Goal: Information Seeking & Learning: Learn about a topic

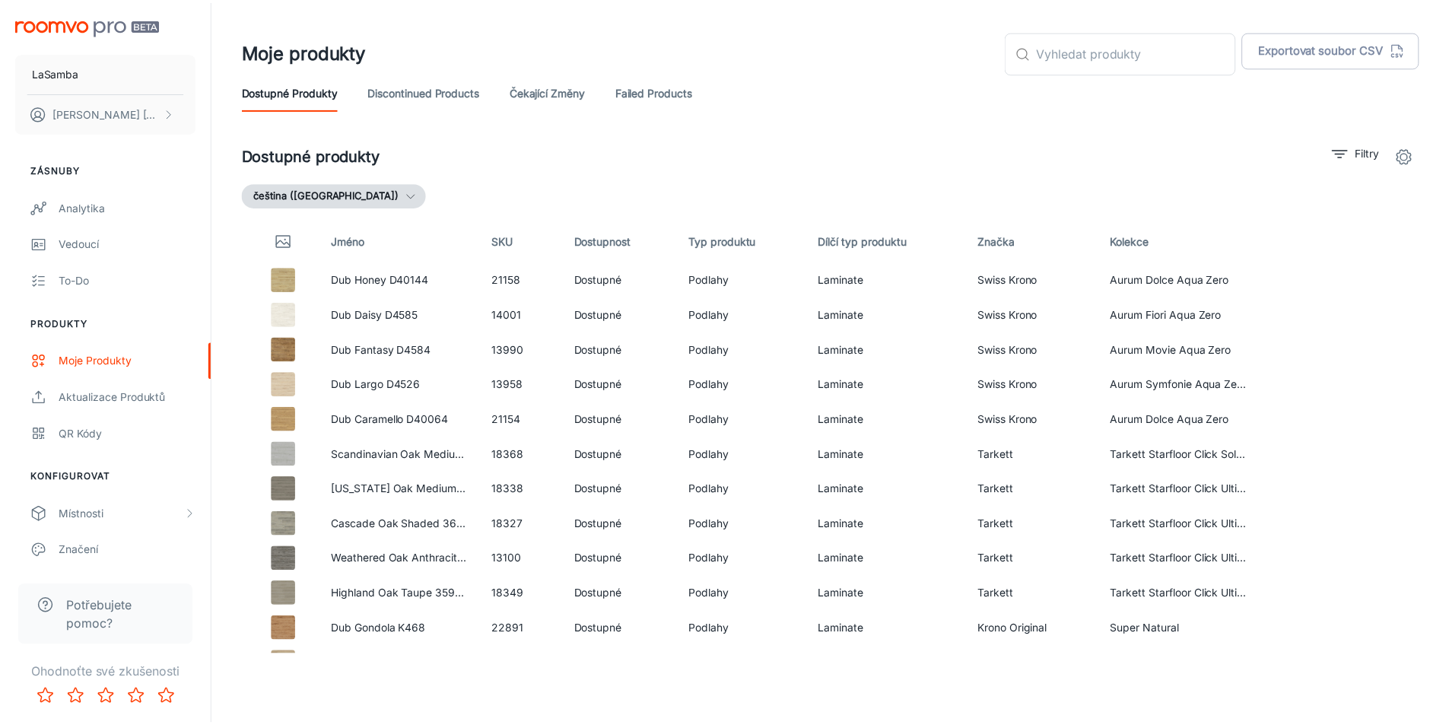
scroll to position [7409, 0]
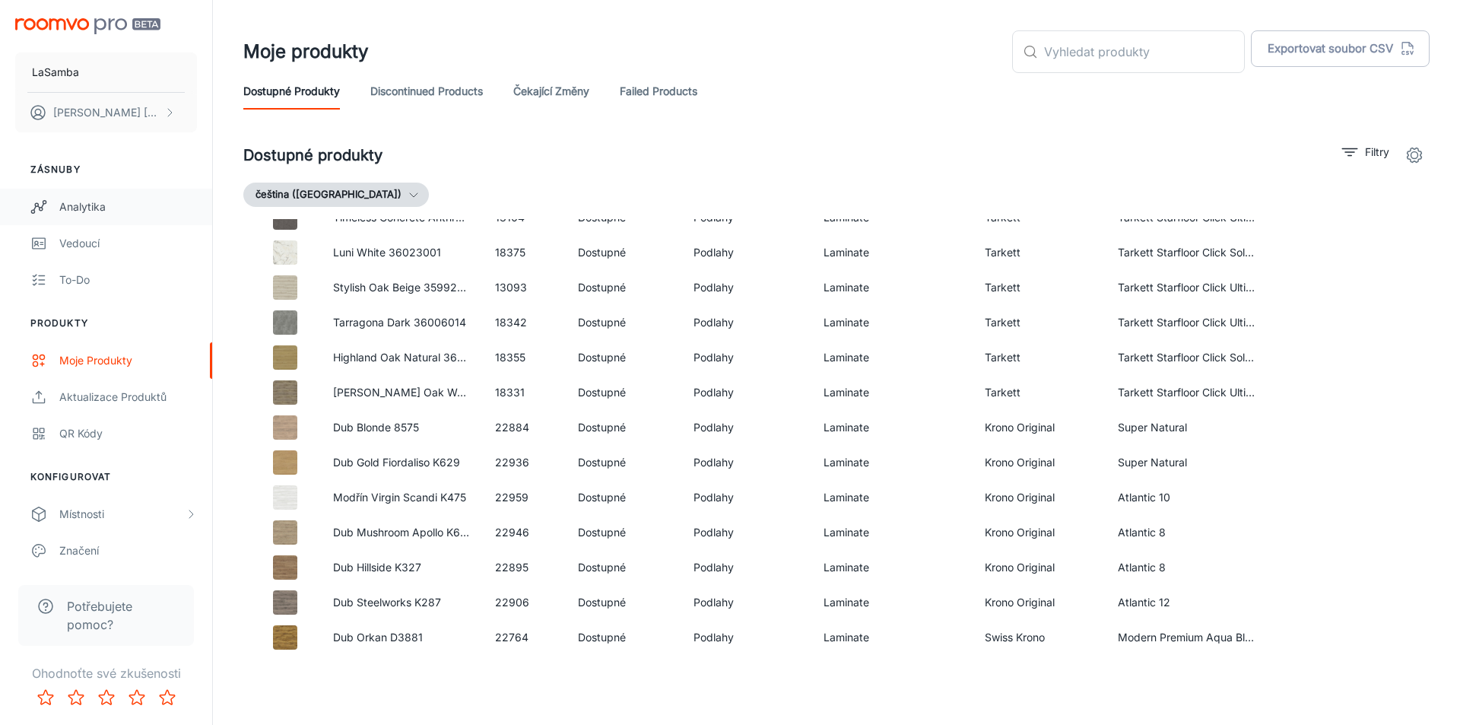
click at [81, 208] on div "Analytika" at bounding box center [128, 207] width 138 height 17
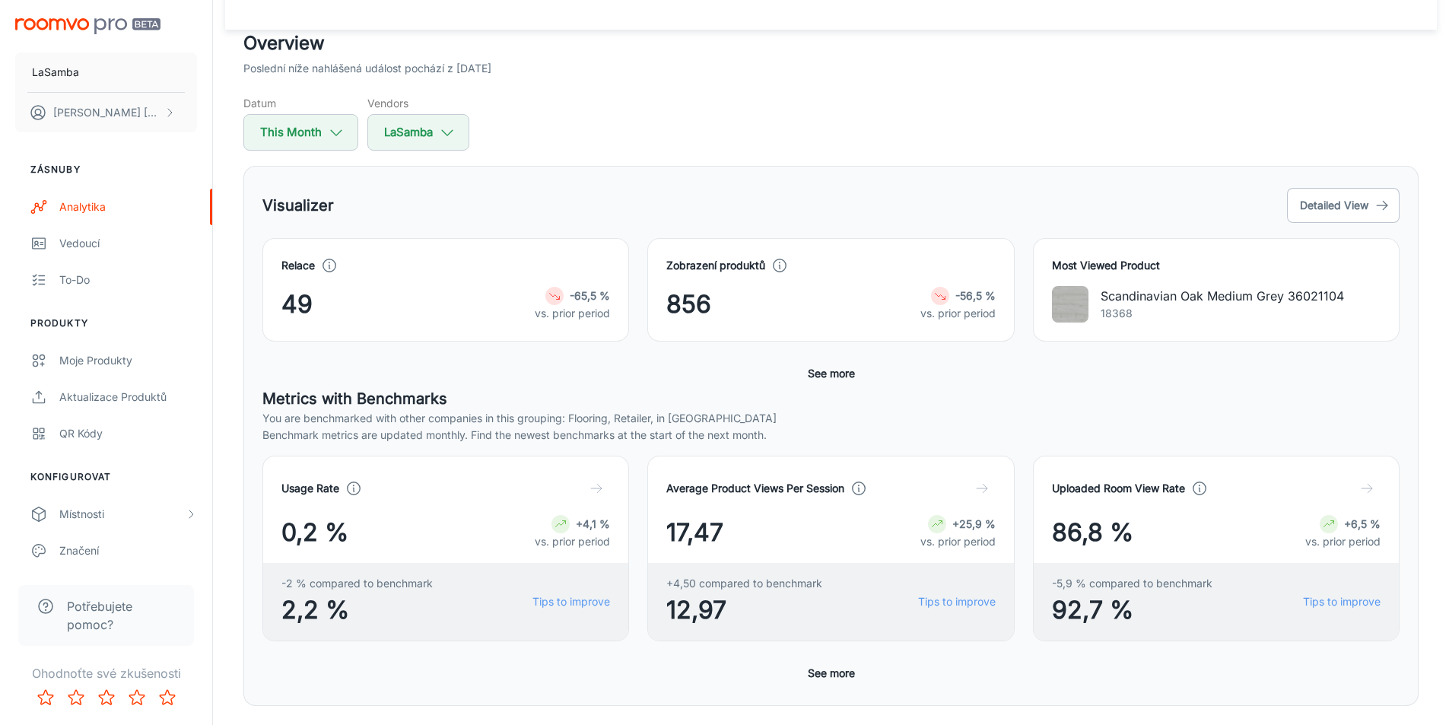
scroll to position [152, 0]
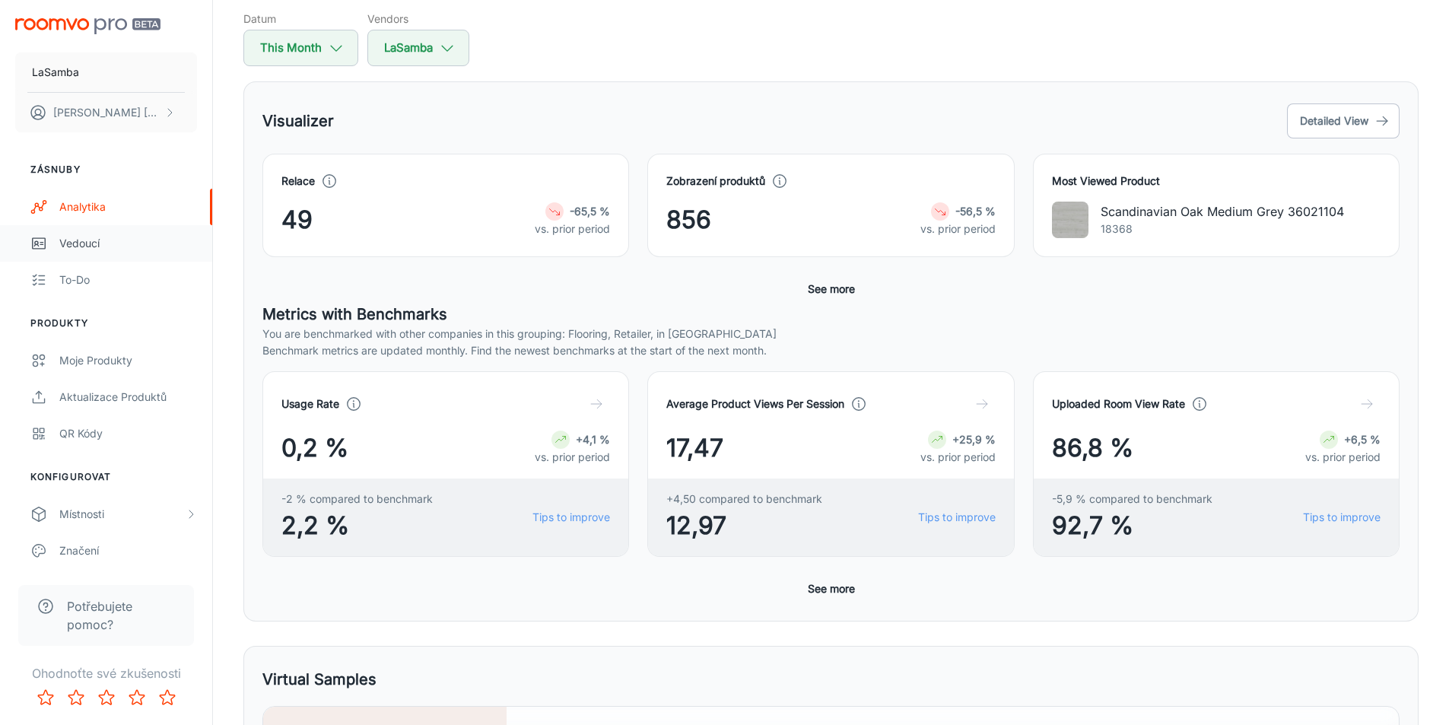
click at [106, 245] on div "Vedoucí" at bounding box center [128, 243] width 138 height 17
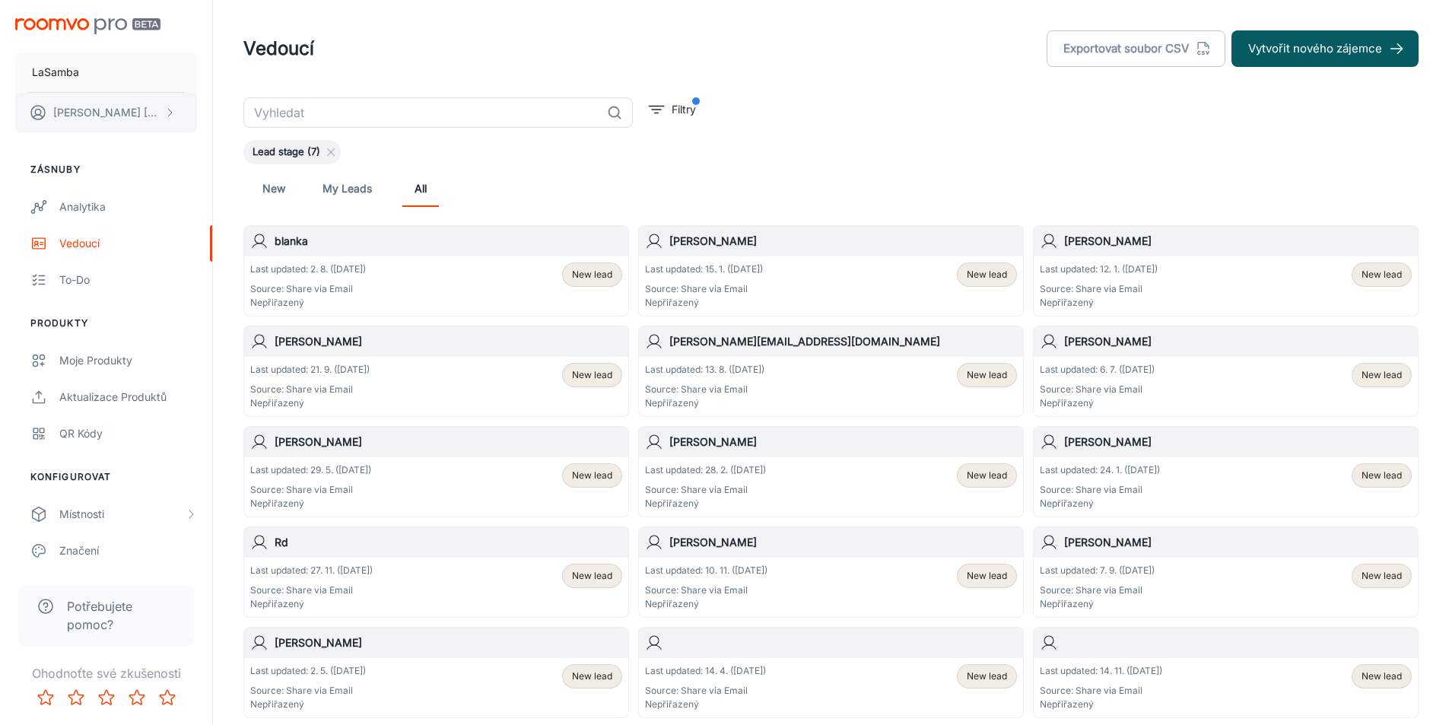
click at [110, 109] on button "[PERSON_NAME]" at bounding box center [106, 113] width 182 height 40
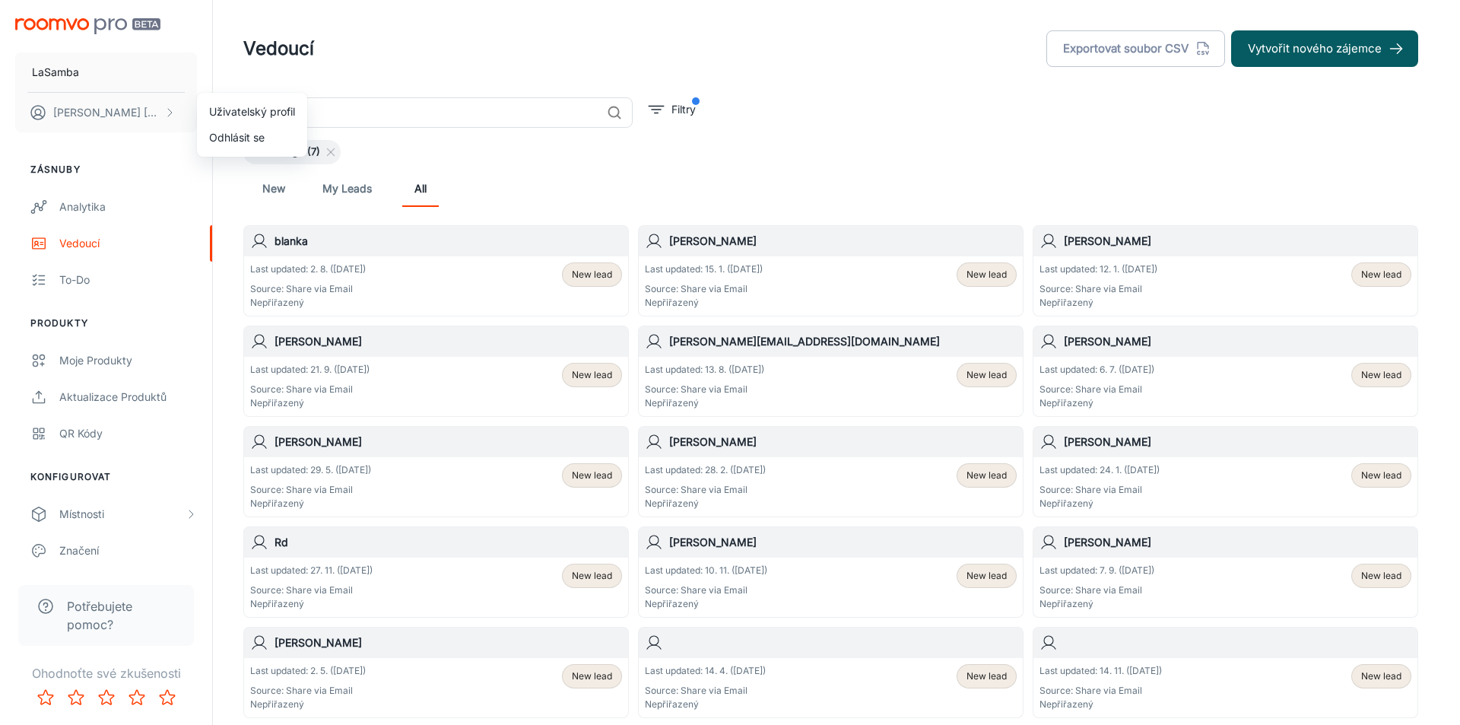
click at [95, 208] on div at bounding box center [730, 362] width 1460 height 725
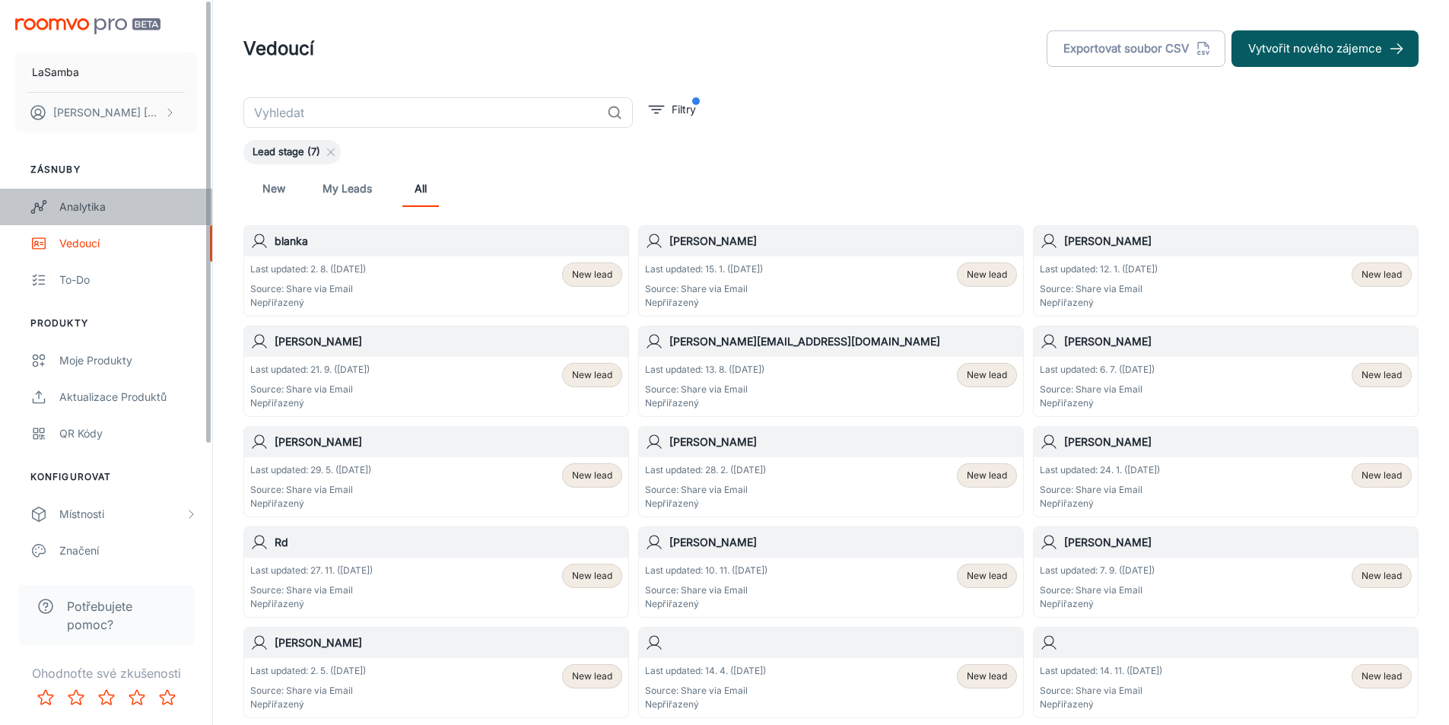
click at [81, 207] on div "Analytika" at bounding box center [128, 207] width 138 height 17
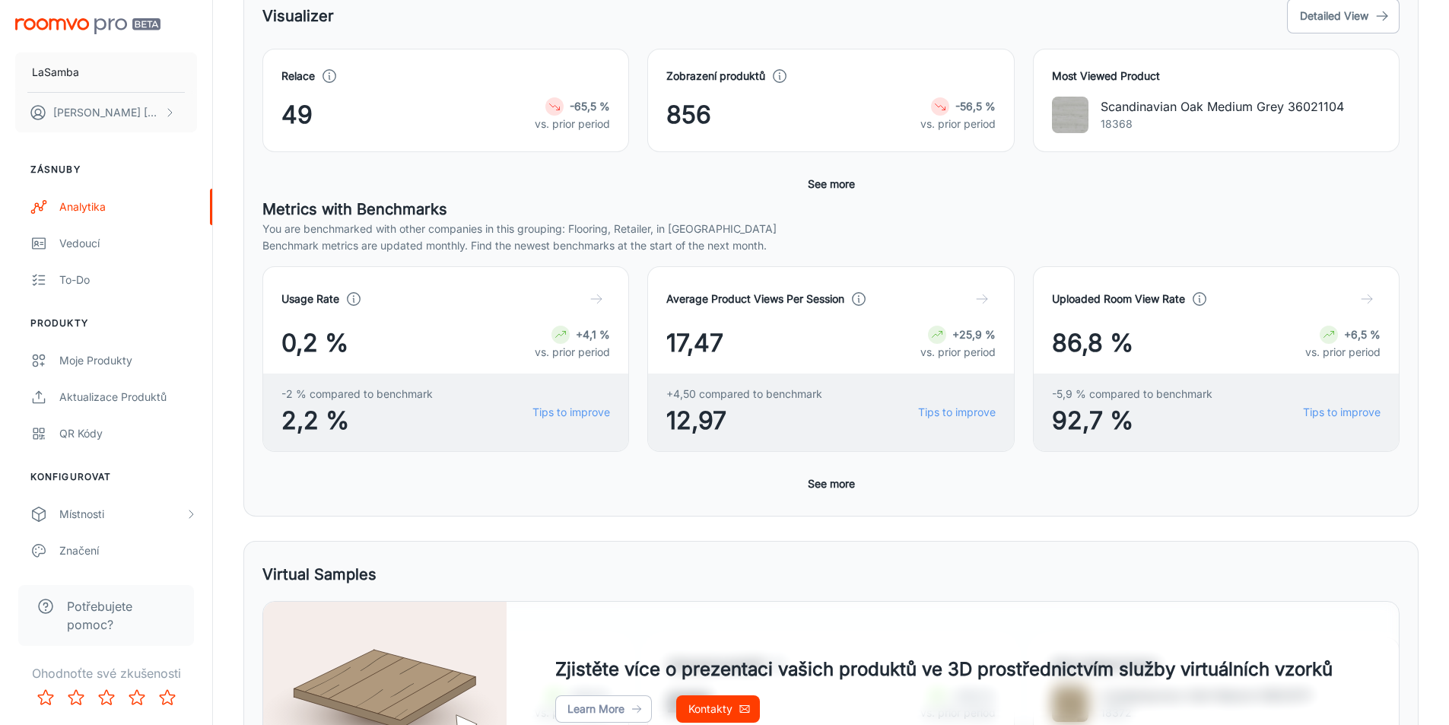
scroll to position [228, 0]
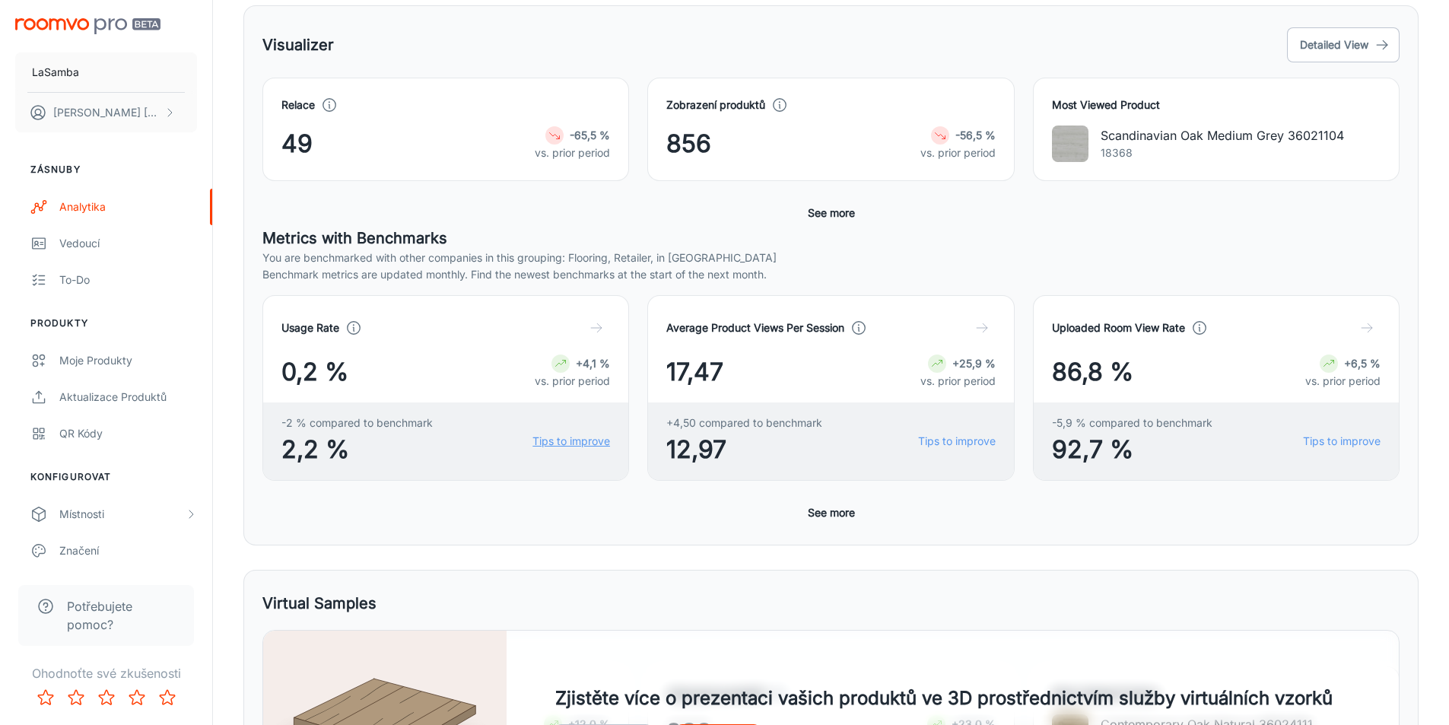
click at [567, 442] on link "Tips to improve" at bounding box center [571, 441] width 78 height 17
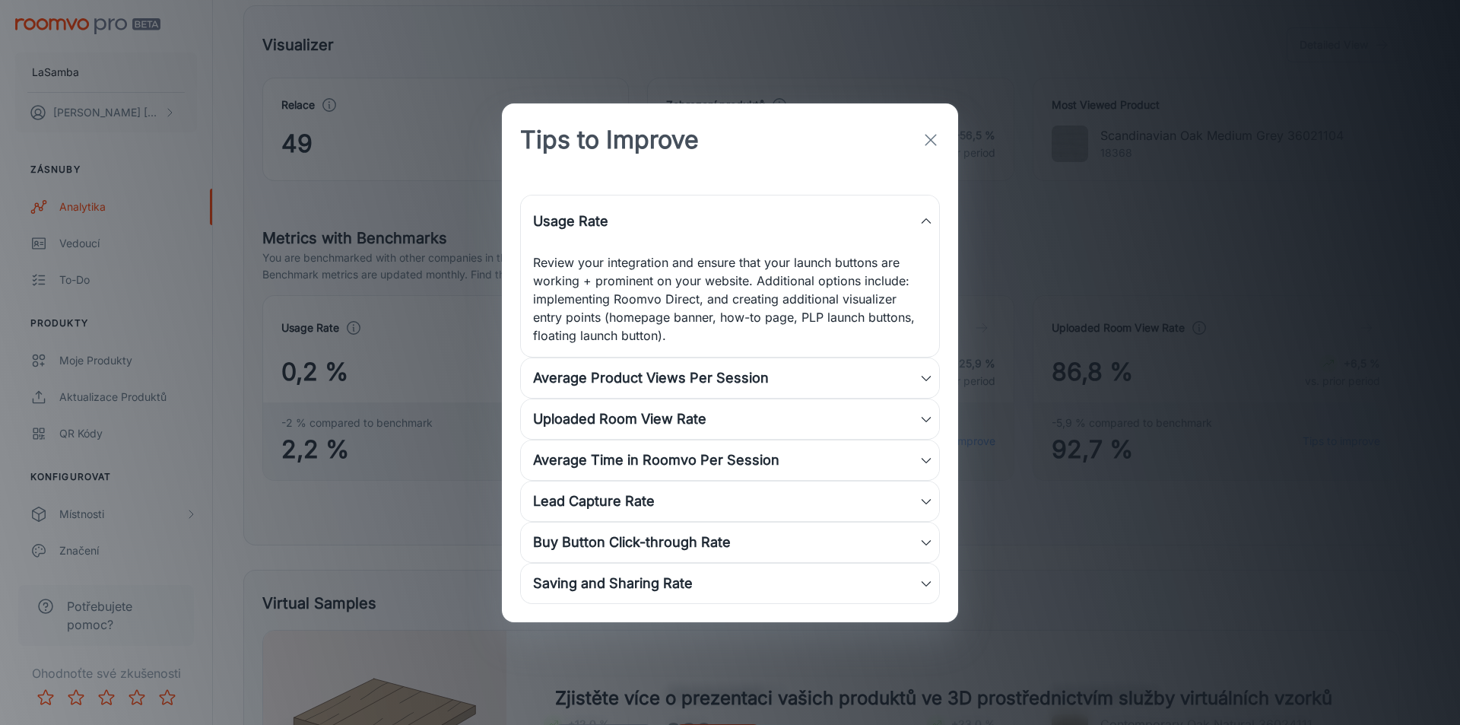
click at [667, 425] on div "Uploaded Room View Rate" at bounding box center [726, 418] width 386 height 21
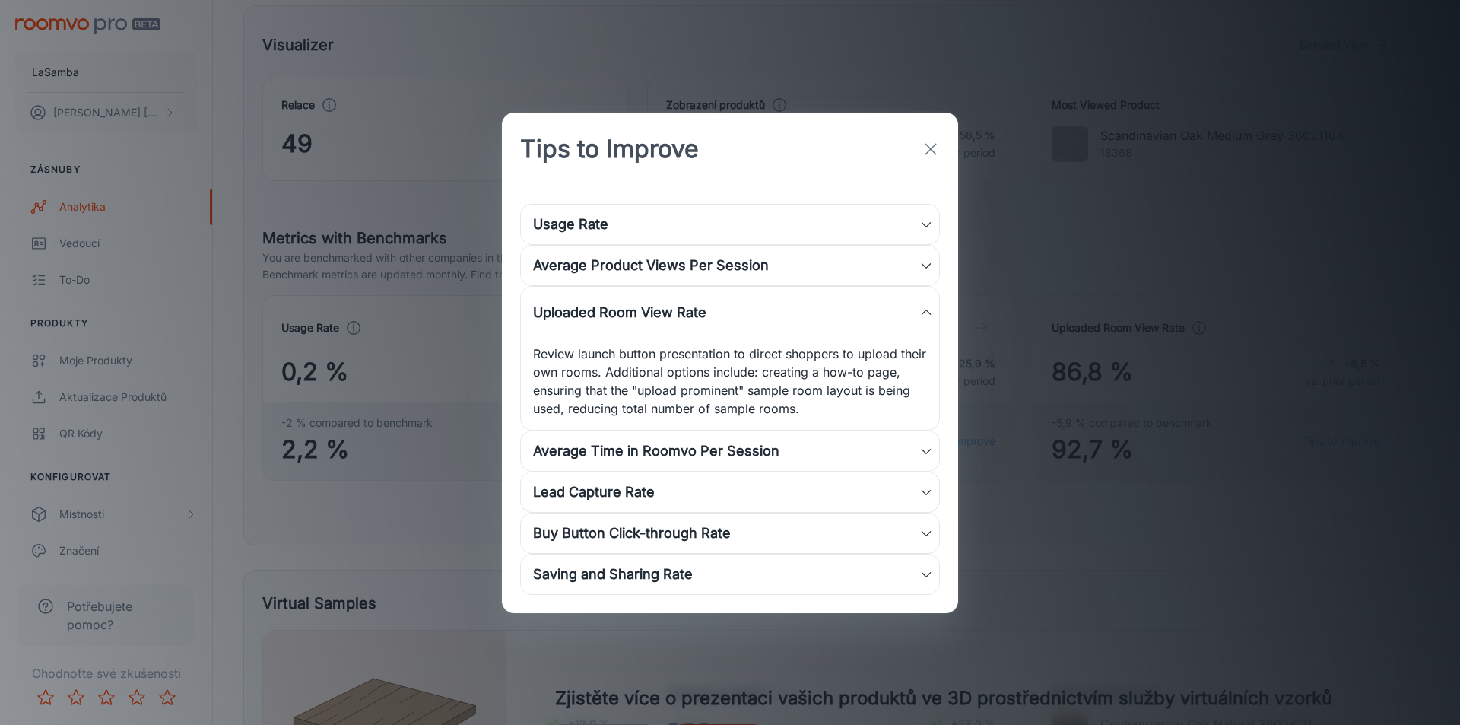
click at [929, 311] on icon at bounding box center [927, 313] width 14 height 14
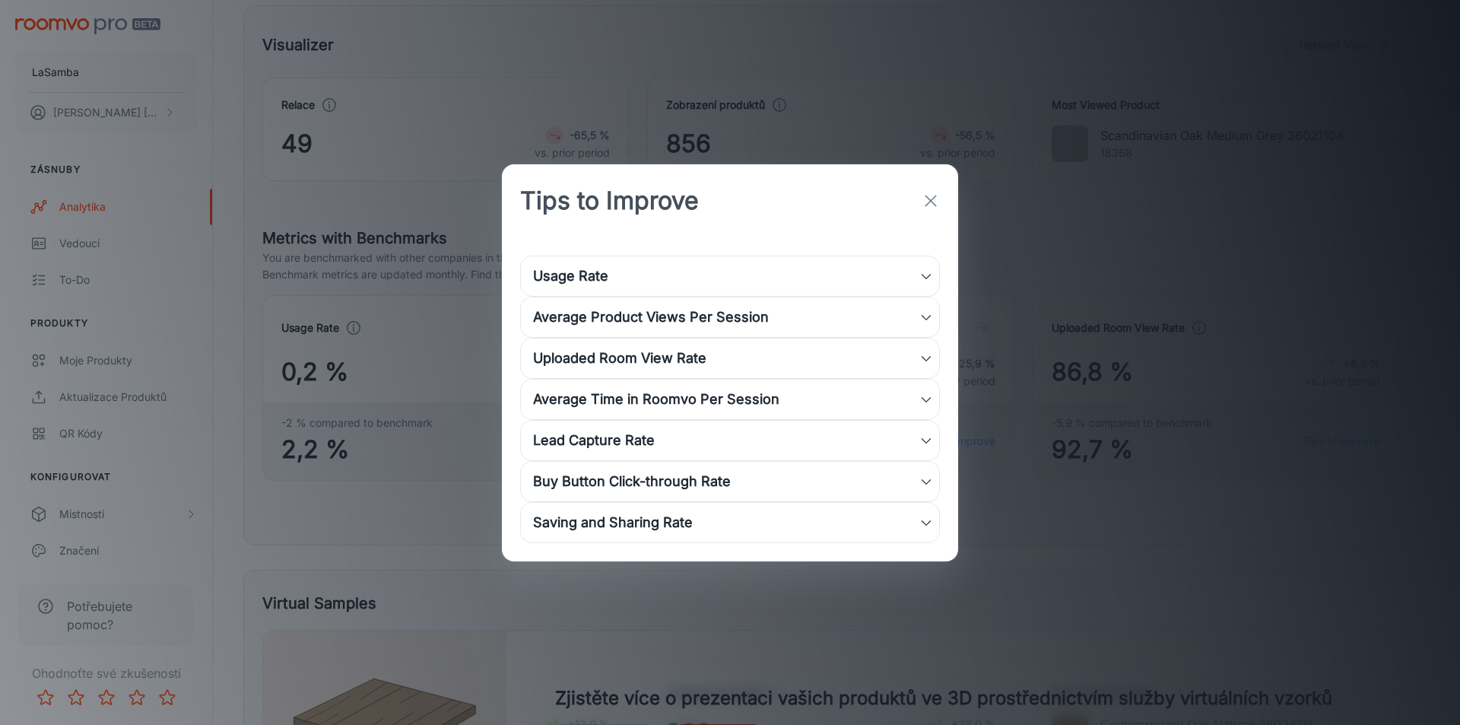
click at [918, 305] on div "Average Product Views Per Session" at bounding box center [730, 317] width 418 height 40
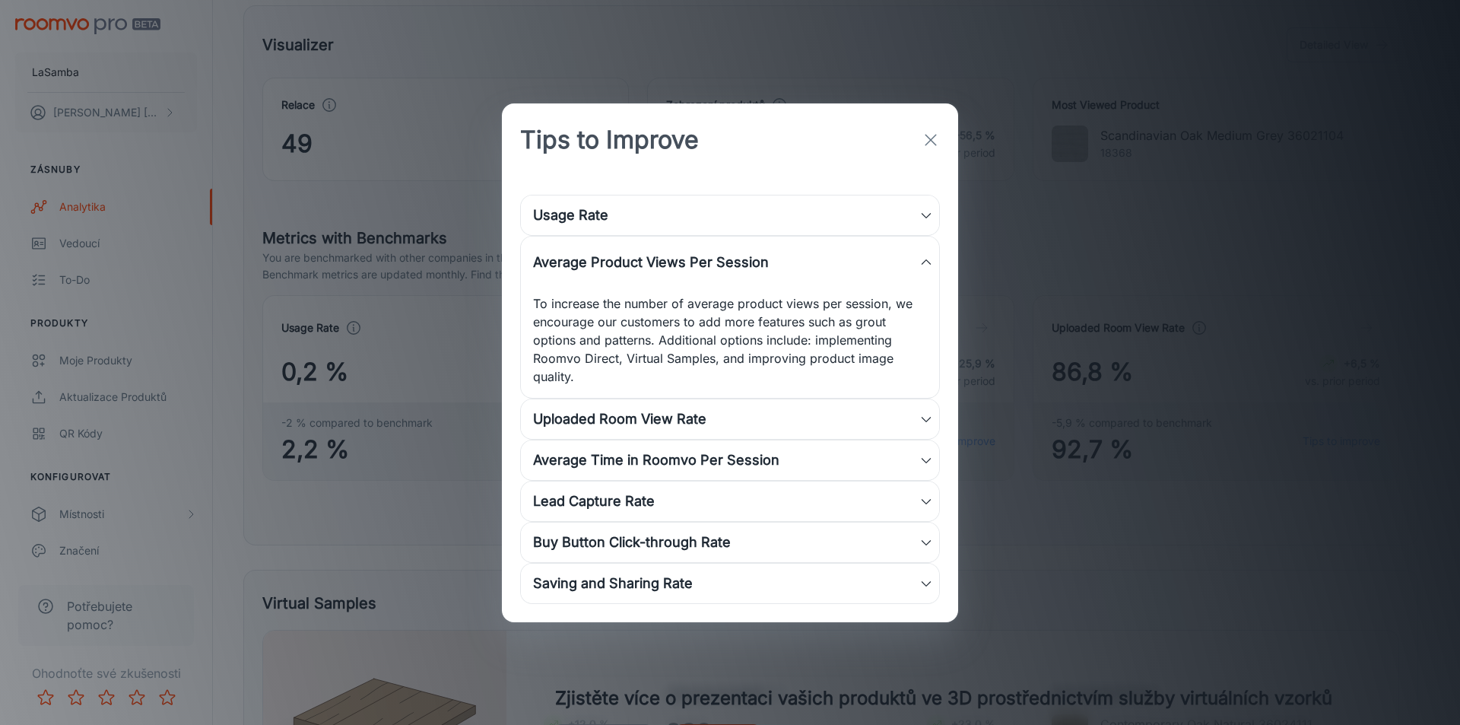
click at [880, 259] on div "Average Product Views Per Session" at bounding box center [726, 262] width 386 height 21
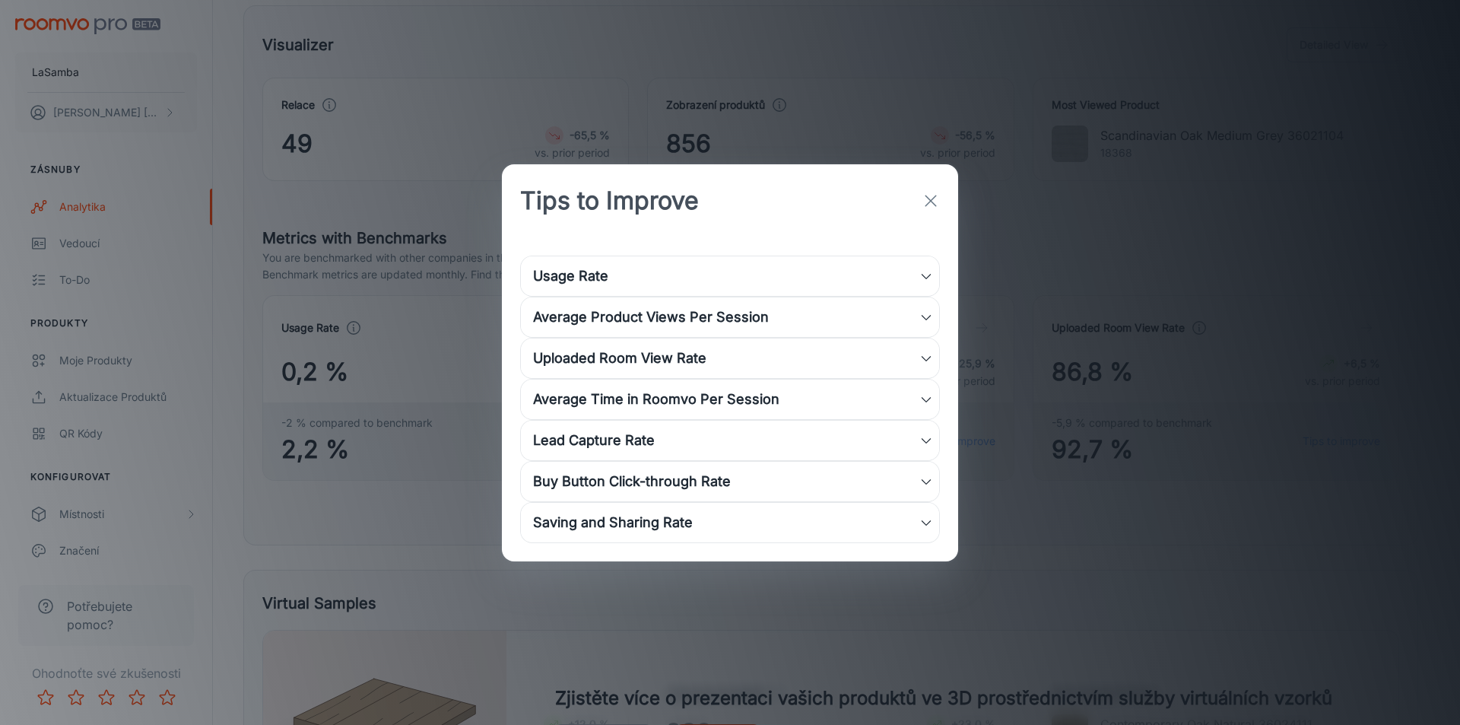
click at [669, 438] on div "Lead Capture Rate" at bounding box center [726, 440] width 386 height 21
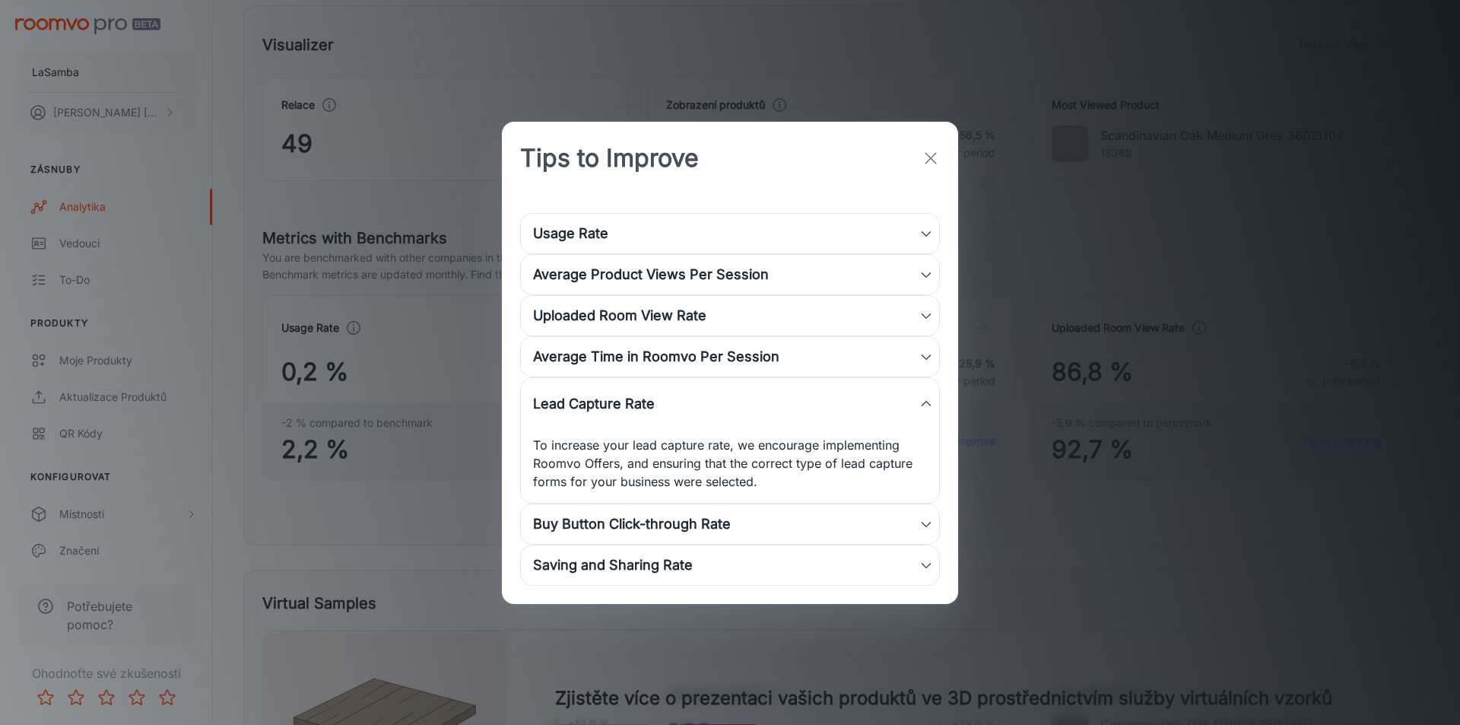
click at [670, 408] on div "Lead Capture Rate" at bounding box center [726, 403] width 386 height 21
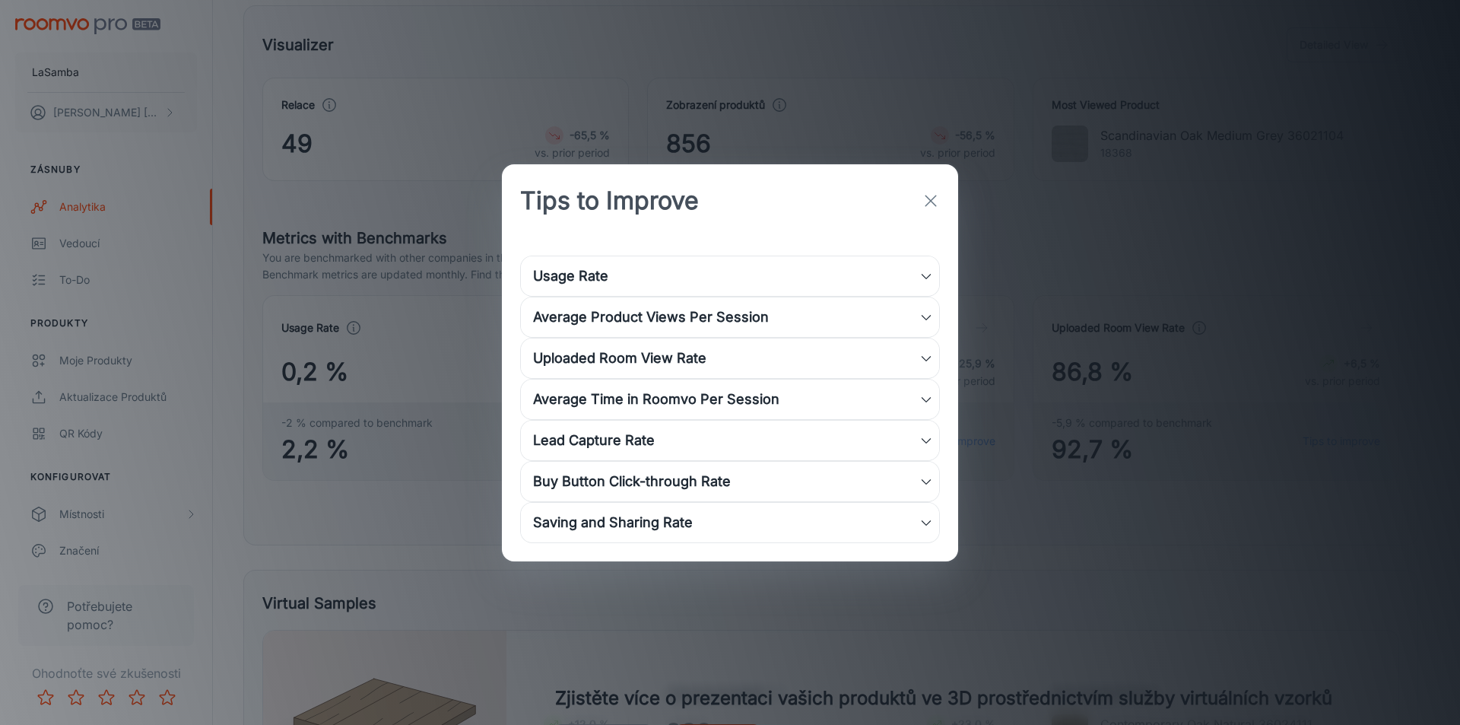
click at [693, 517] on div "Saving and Sharing Rate" at bounding box center [726, 522] width 386 height 21
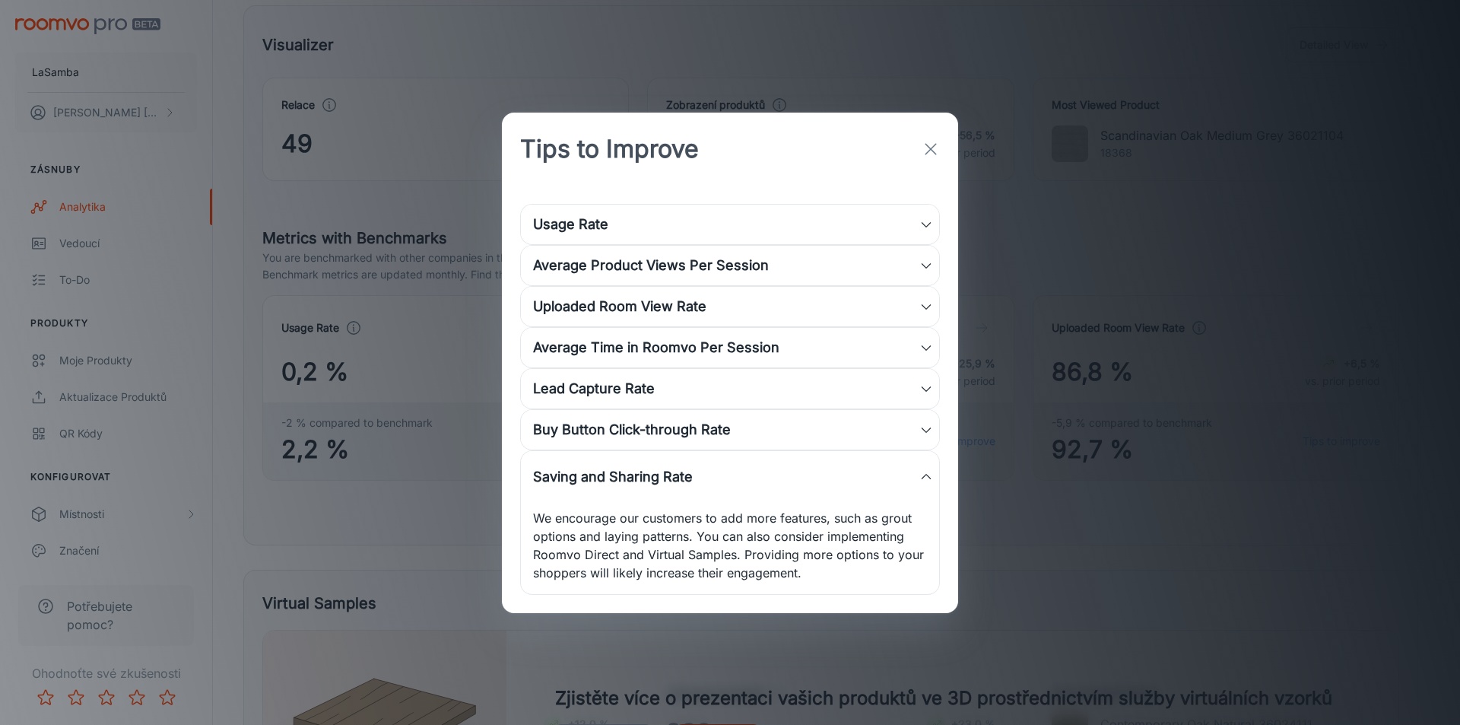
click at [694, 474] on div "Saving and Sharing Rate" at bounding box center [726, 476] width 386 height 21
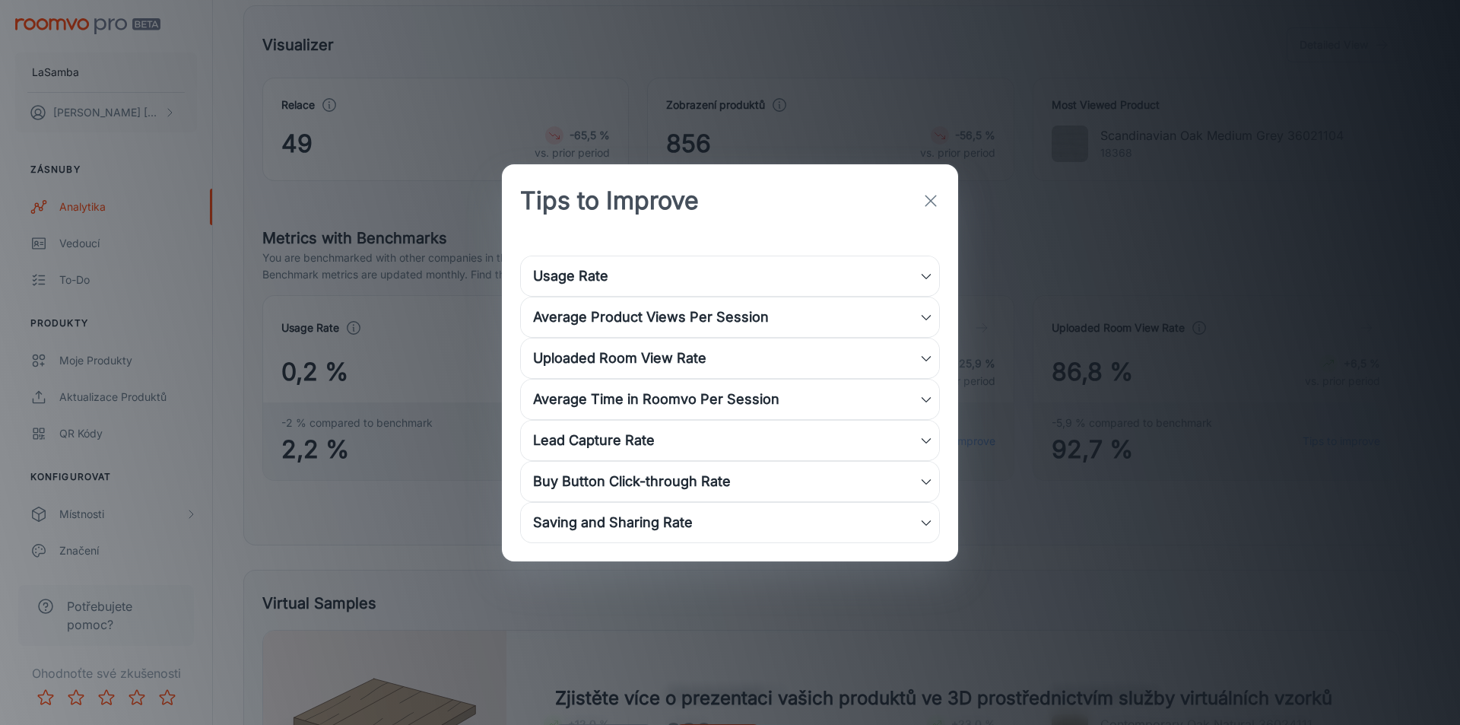
click at [697, 473] on div "Buy Button Click-through Rate" at bounding box center [726, 481] width 386 height 21
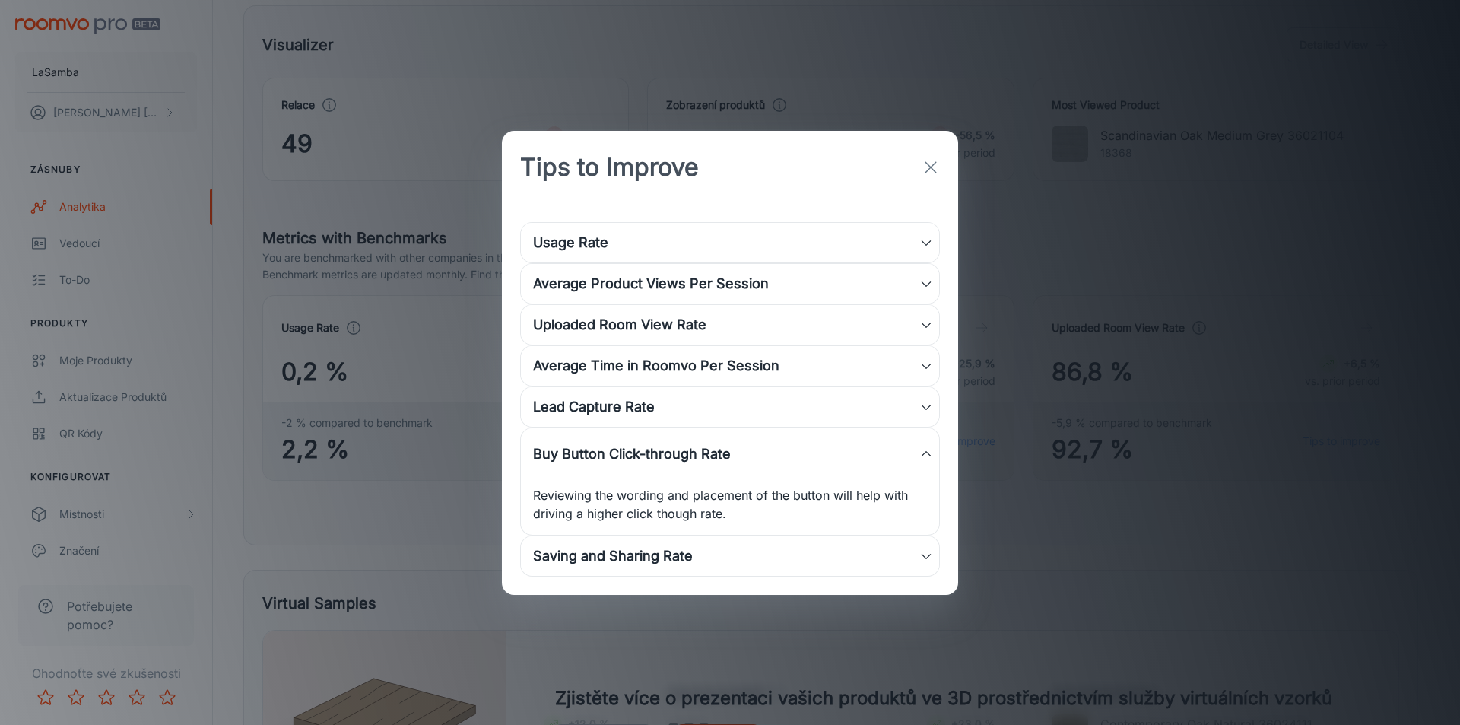
click at [702, 454] on div "Buy Button Click-through Rate" at bounding box center [726, 453] width 386 height 21
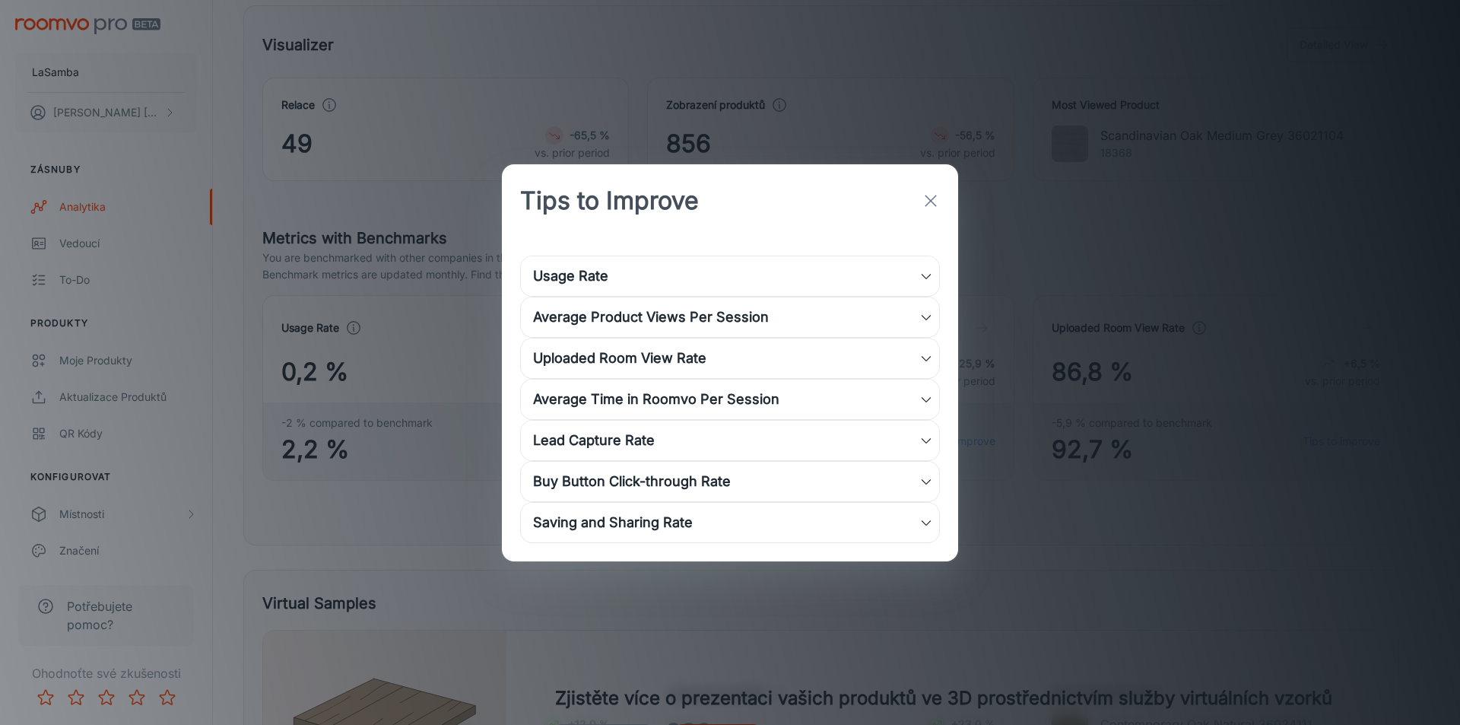
drag, startPoint x: 577, startPoint y: 40, endPoint x: 562, endPoint y: 32, distance: 16.3
click at [574, 39] on div "Tips to Improve Usage Rate Review your integration and ensure that your launch …" at bounding box center [730, 362] width 1460 height 725
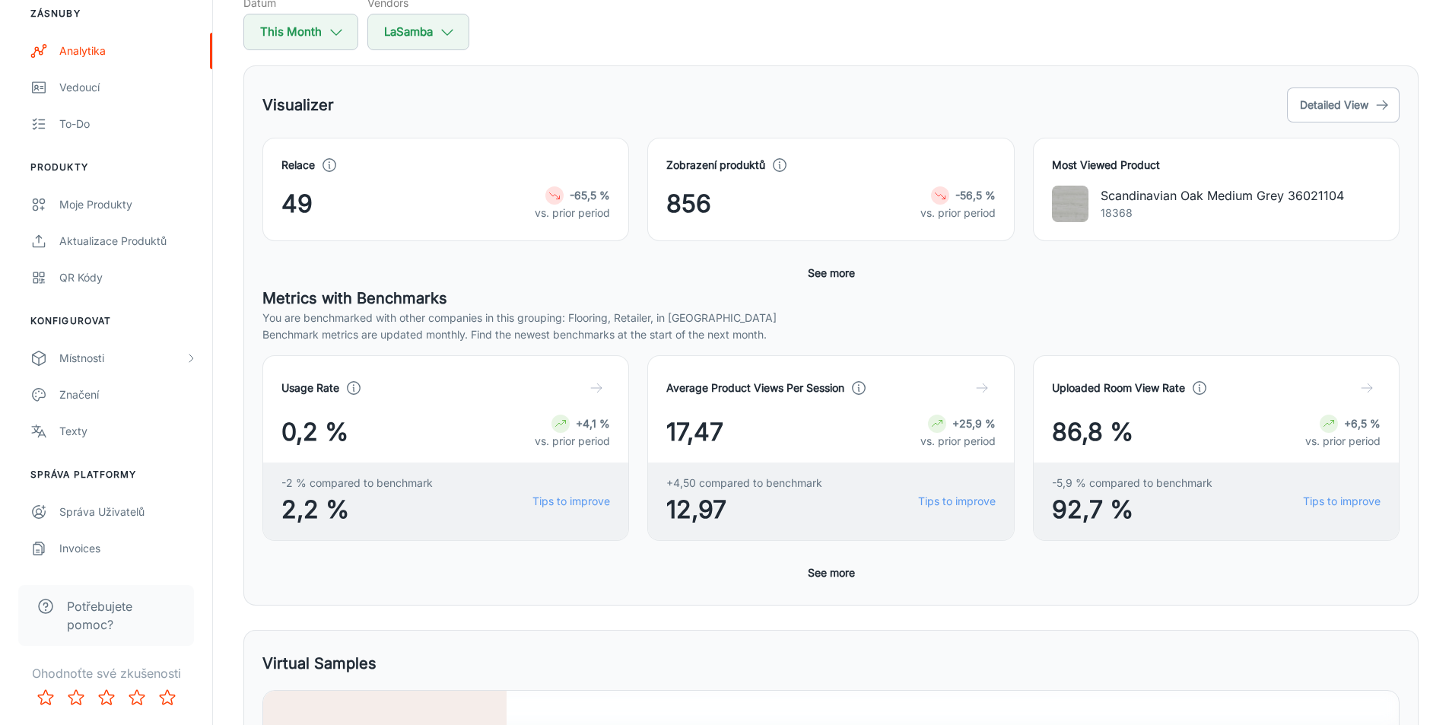
scroll to position [0, 0]
